Goal: Complete application form: Complete application form

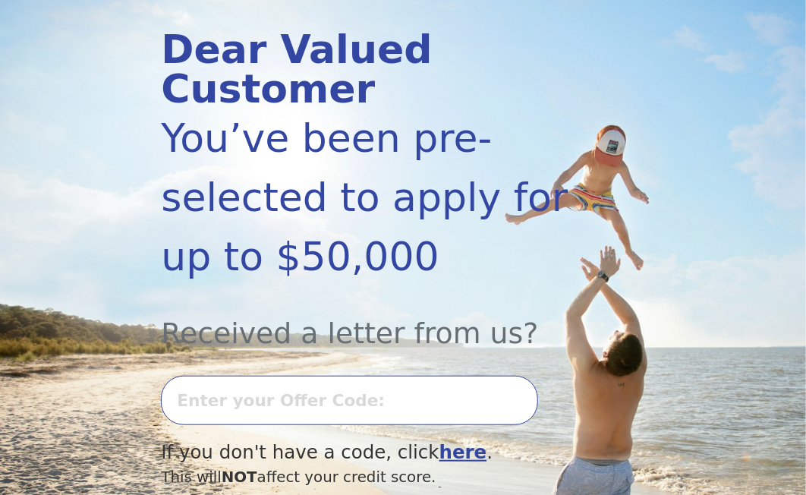
scroll to position [354, 0]
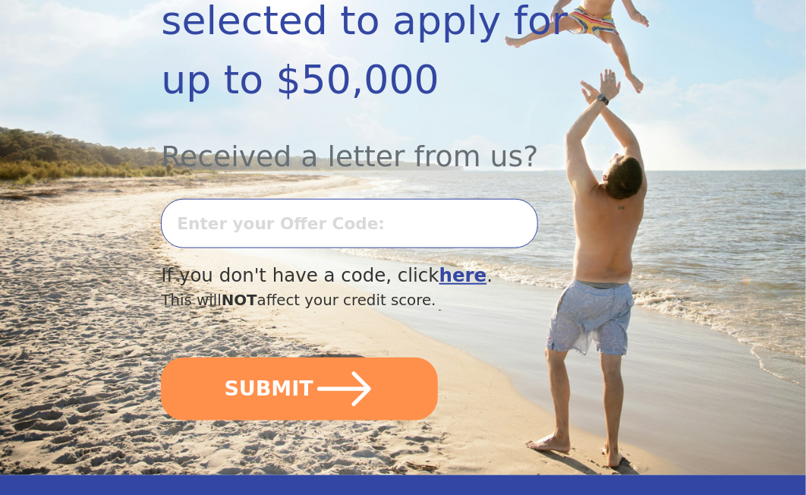
click at [276, 231] on input "text" at bounding box center [349, 223] width 377 height 49
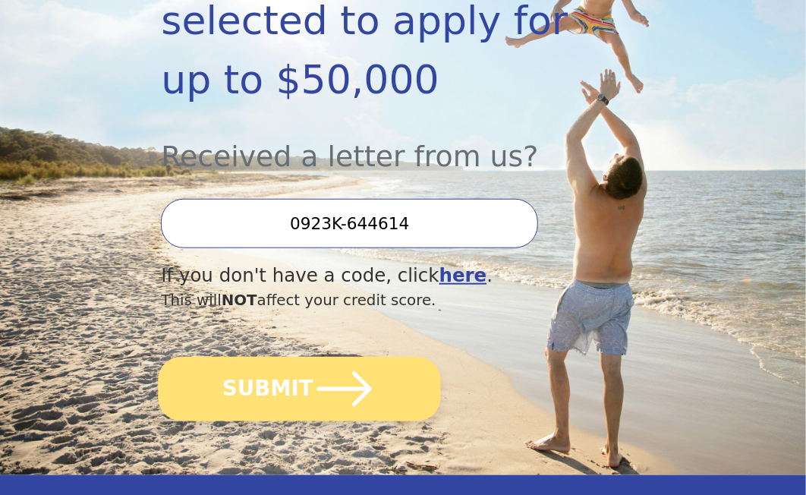
type input "0923K-644614"
click at [285, 378] on button "SUBMIT" at bounding box center [300, 389] width 282 height 65
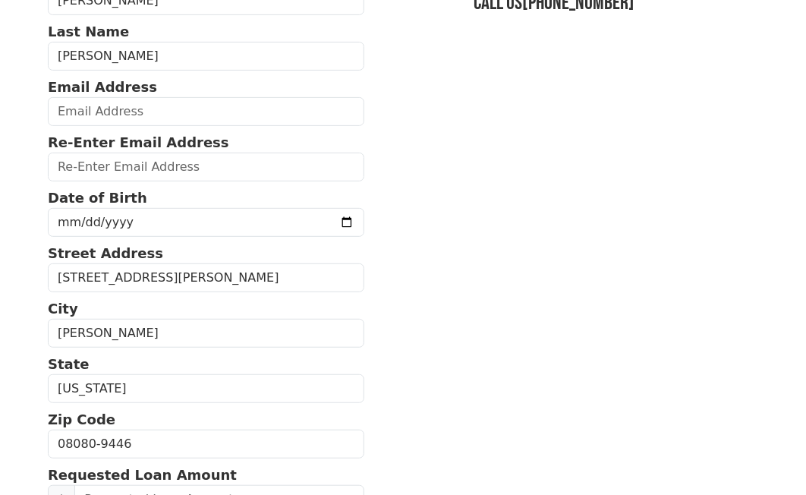
scroll to position [177, 0]
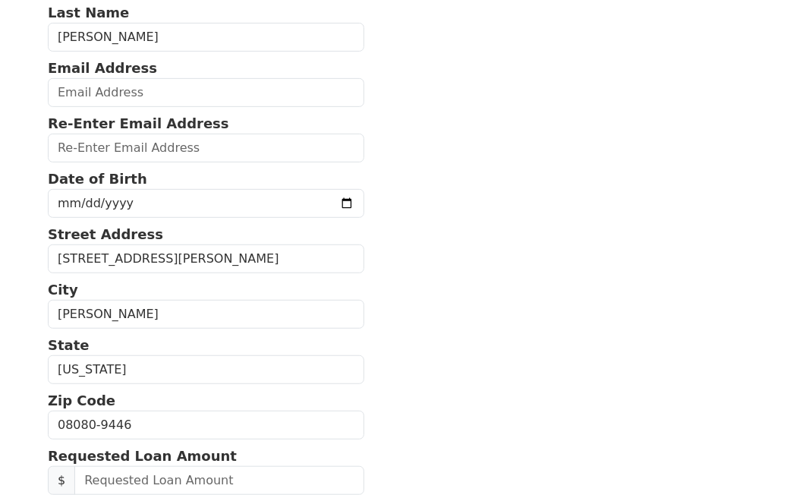
click at [159, 113] on p "Re-Enter Email Address" at bounding box center [206, 123] width 317 height 20
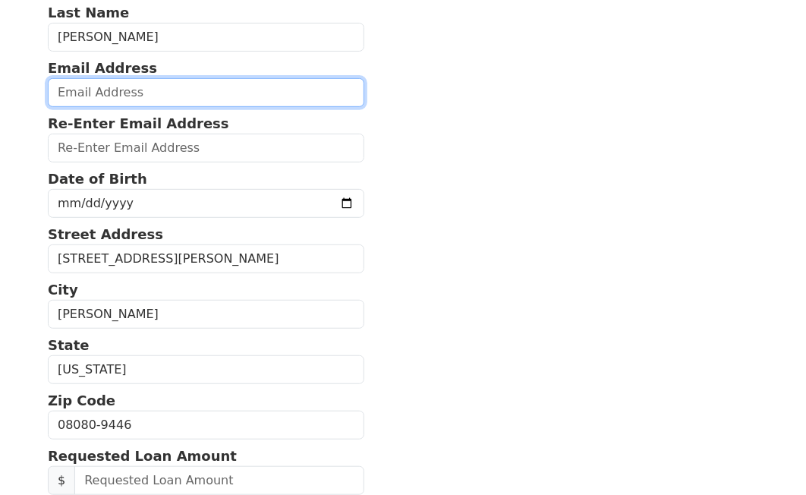
click at [133, 93] on input "email" at bounding box center [206, 92] width 317 height 29
click at [97, 89] on input "email" at bounding box center [206, 92] width 317 height 29
type input "J"
type input "[EMAIL_ADDRESS][DOMAIN_NAME]"
drag, startPoint x: 190, startPoint y: 87, endPoint x: 51, endPoint y: 86, distance: 138.9
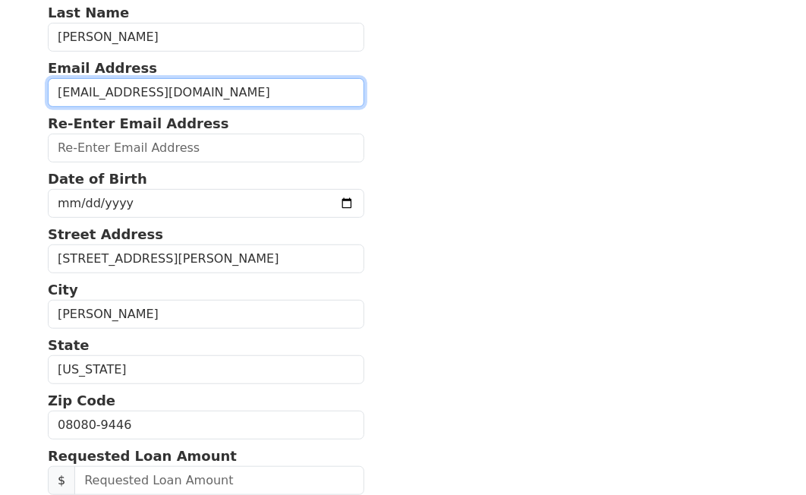
click at [51, 86] on input "[EMAIL_ADDRESS][DOMAIN_NAME]" at bounding box center [206, 92] width 317 height 29
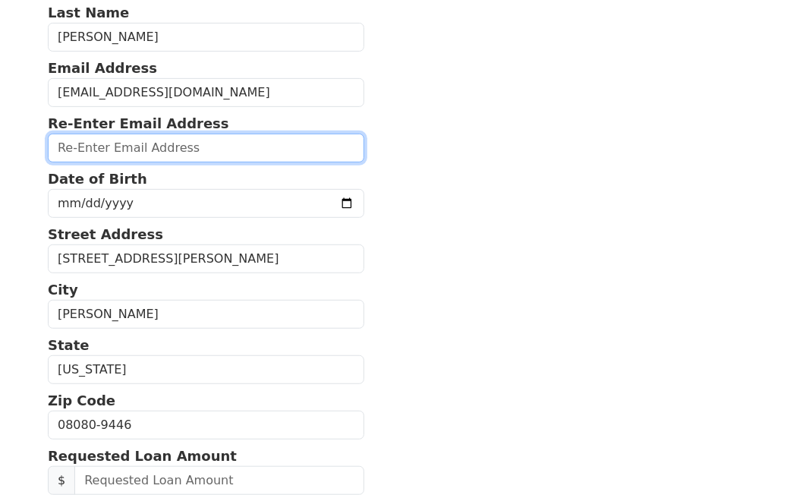
drag, startPoint x: 68, startPoint y: 145, endPoint x: 93, endPoint y: 150, distance: 25.5
click at [68, 145] on input "email" at bounding box center [206, 148] width 317 height 29
paste input "[EMAIL_ADDRESS][DOMAIN_NAME]"
type input "[EMAIL_ADDRESS][DOMAIN_NAME]"
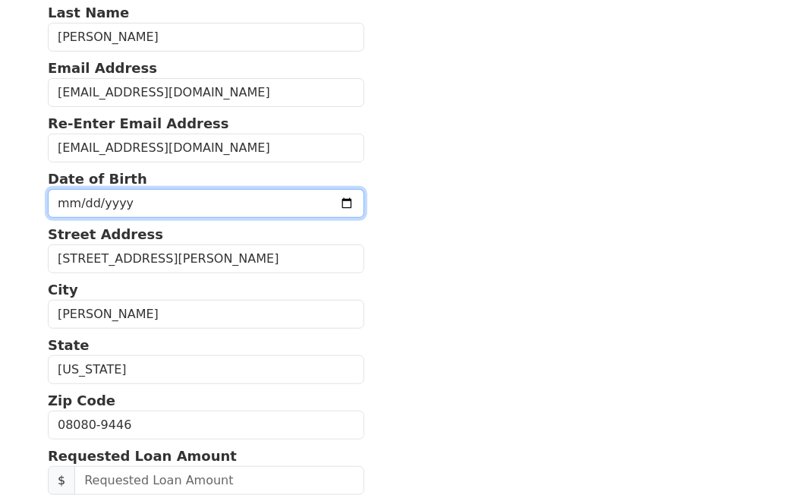
click at [67, 204] on input "date" at bounding box center [206, 203] width 317 height 29
type input "0091-08-17"
type input "[DATE]"
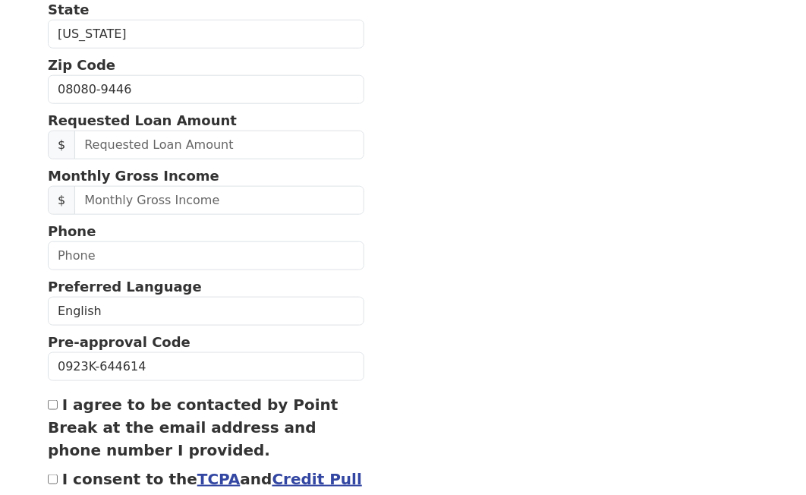
scroll to position [531, 0]
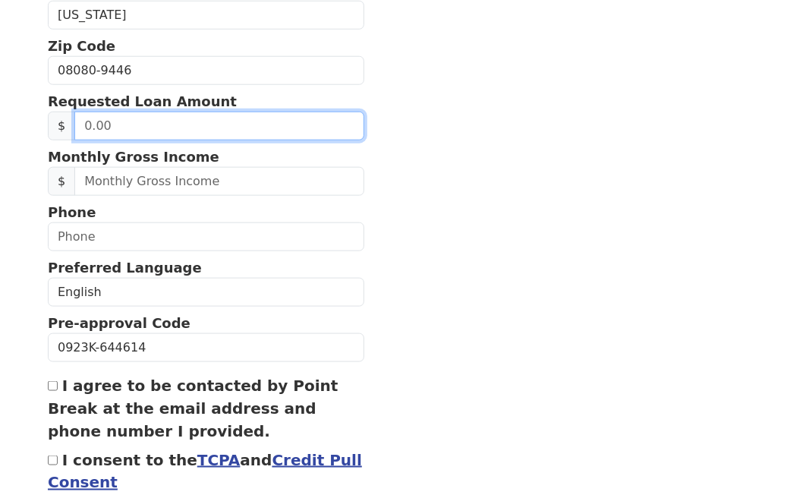
click at [136, 123] on input "text" at bounding box center [219, 126] width 290 height 29
type input "20,000.00"
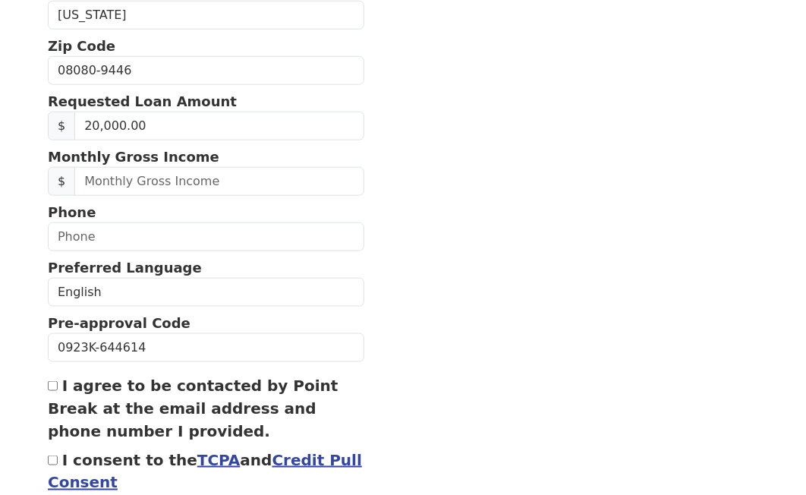
click at [510, 143] on section "First Name [PERSON_NAME] Last Name [PERSON_NAME] Email Address [EMAIL_ADDRESS][…" at bounding box center [403, 70] width 711 height 957
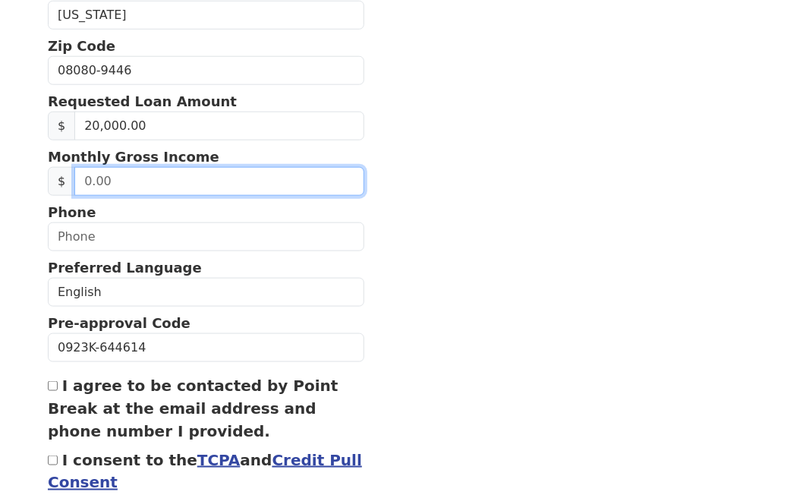
click at [161, 184] on input "text" at bounding box center [219, 181] width 290 height 29
type input "15,410.00"
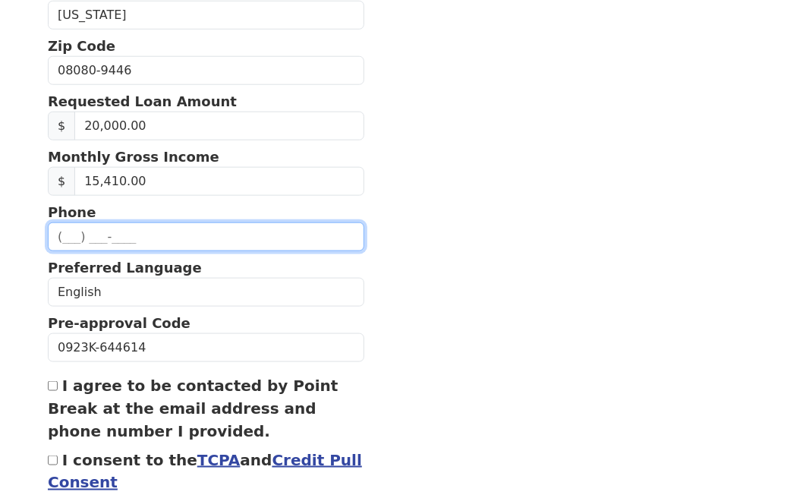
click at [231, 227] on input "text" at bounding box center [206, 236] width 317 height 29
type input "[PHONE_NUMBER]"
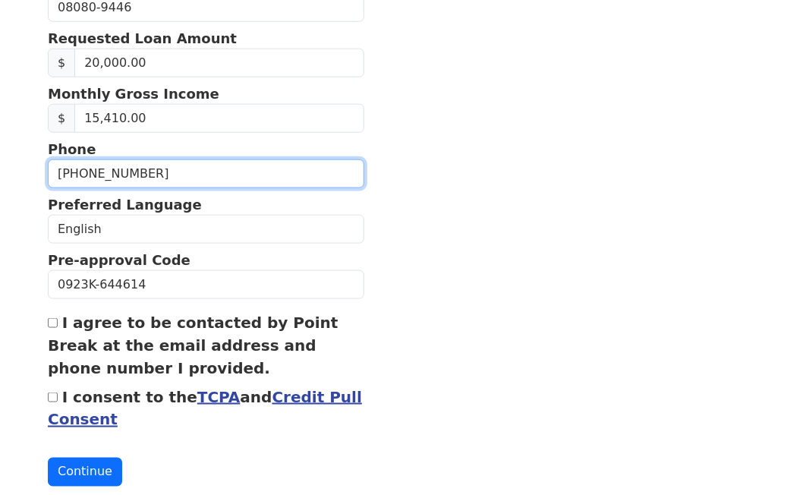
scroll to position [623, 0]
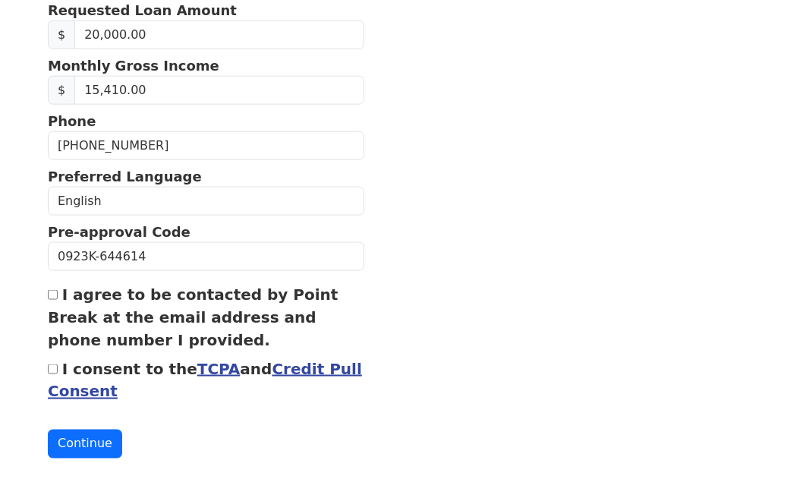
click at [55, 294] on input "I agree to be contacted by Point Break at the email address and phone number I …" at bounding box center [53, 295] width 10 height 10
checkbox input "true"
click at [51, 365] on input "I consent to the TCPA and Credit Pull Consent" at bounding box center [53, 369] width 10 height 10
checkbox input "true"
click at [91, 437] on button "Continue" at bounding box center [85, 444] width 74 height 29
